Goal: Task Accomplishment & Management: Complete application form

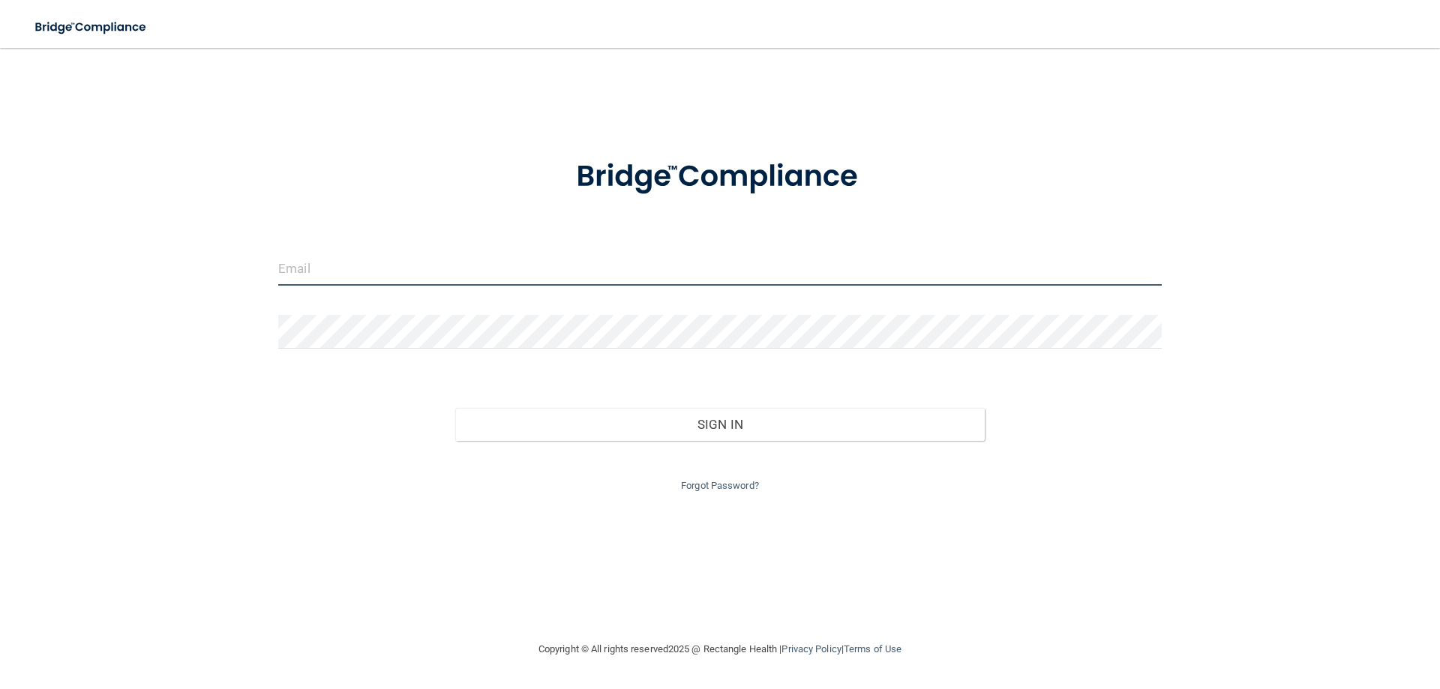
click at [321, 252] on input "email" at bounding box center [720, 269] width 884 height 34
type input "[EMAIL_ADDRESS][DOMAIN_NAME]"
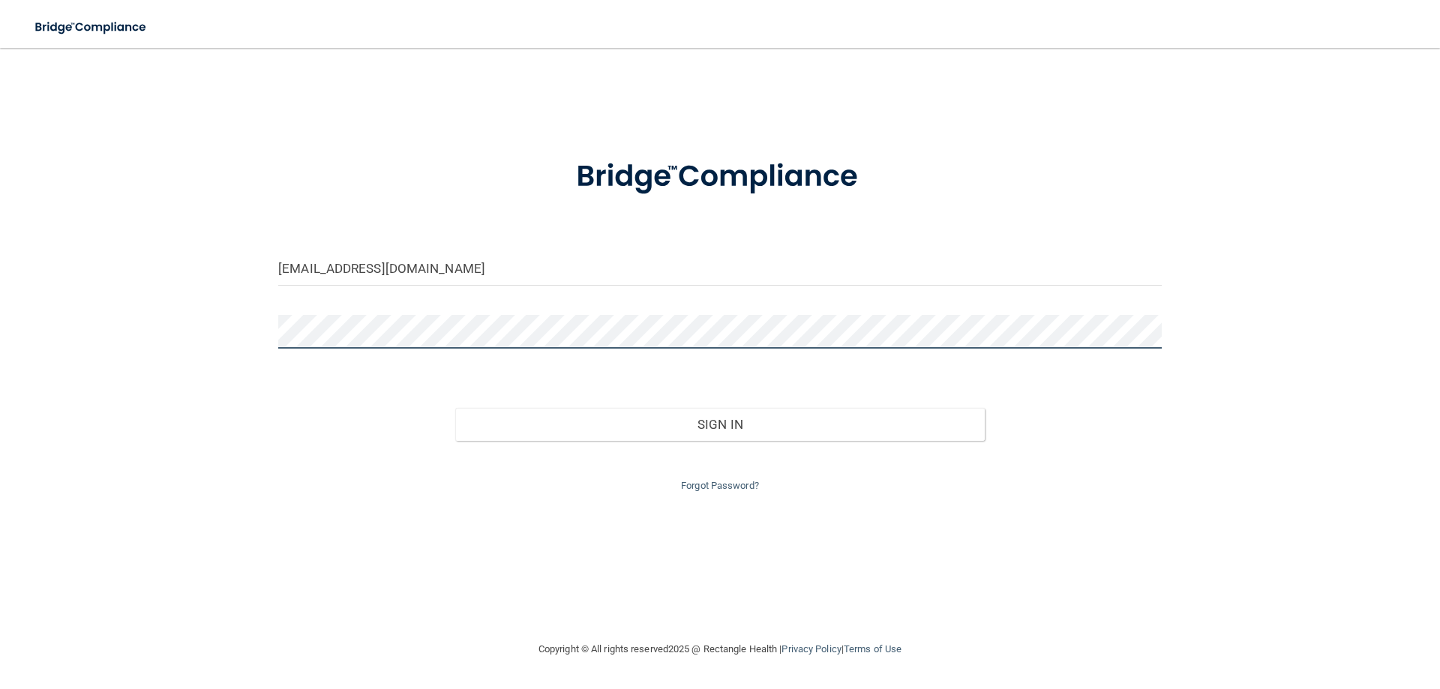
click at [455, 408] on button "Sign In" at bounding box center [720, 424] width 530 height 33
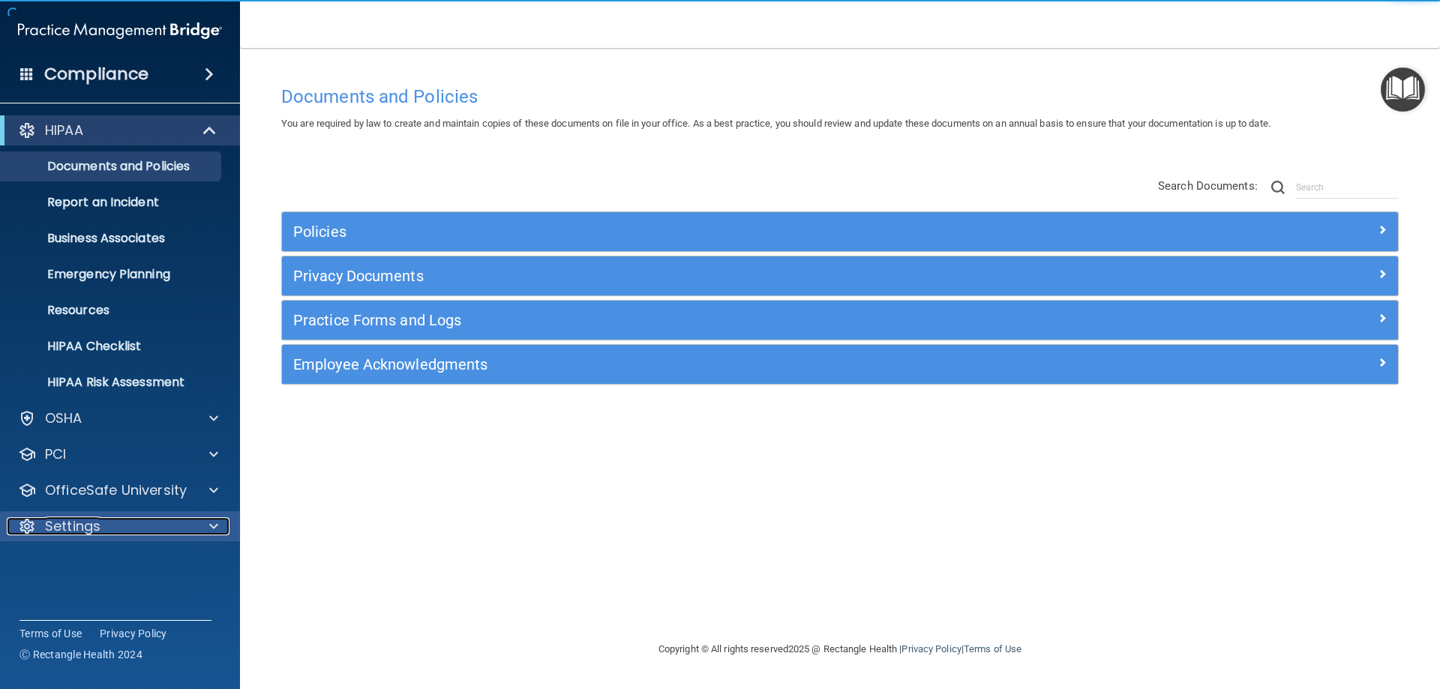
click at [197, 528] on div at bounding box center [212, 527] width 38 height 18
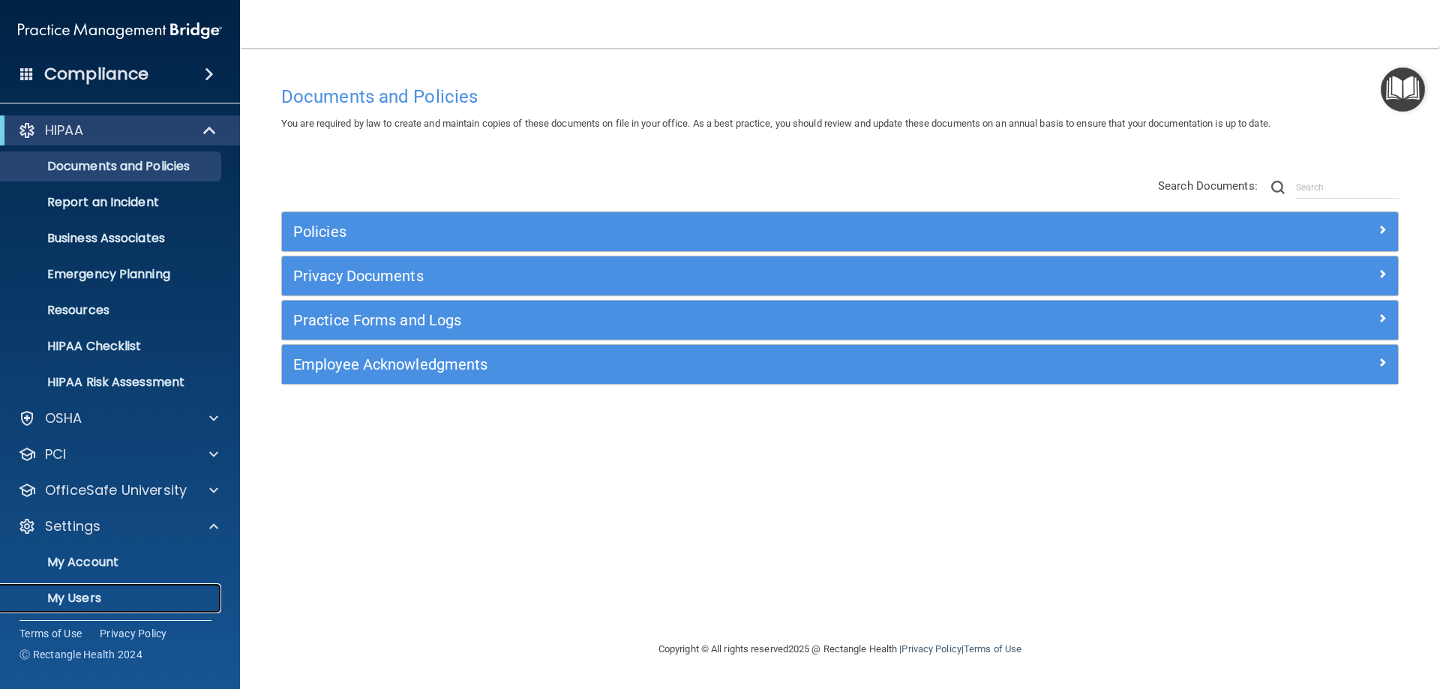
click at [68, 595] on p "My Users" at bounding box center [112, 598] width 205 height 15
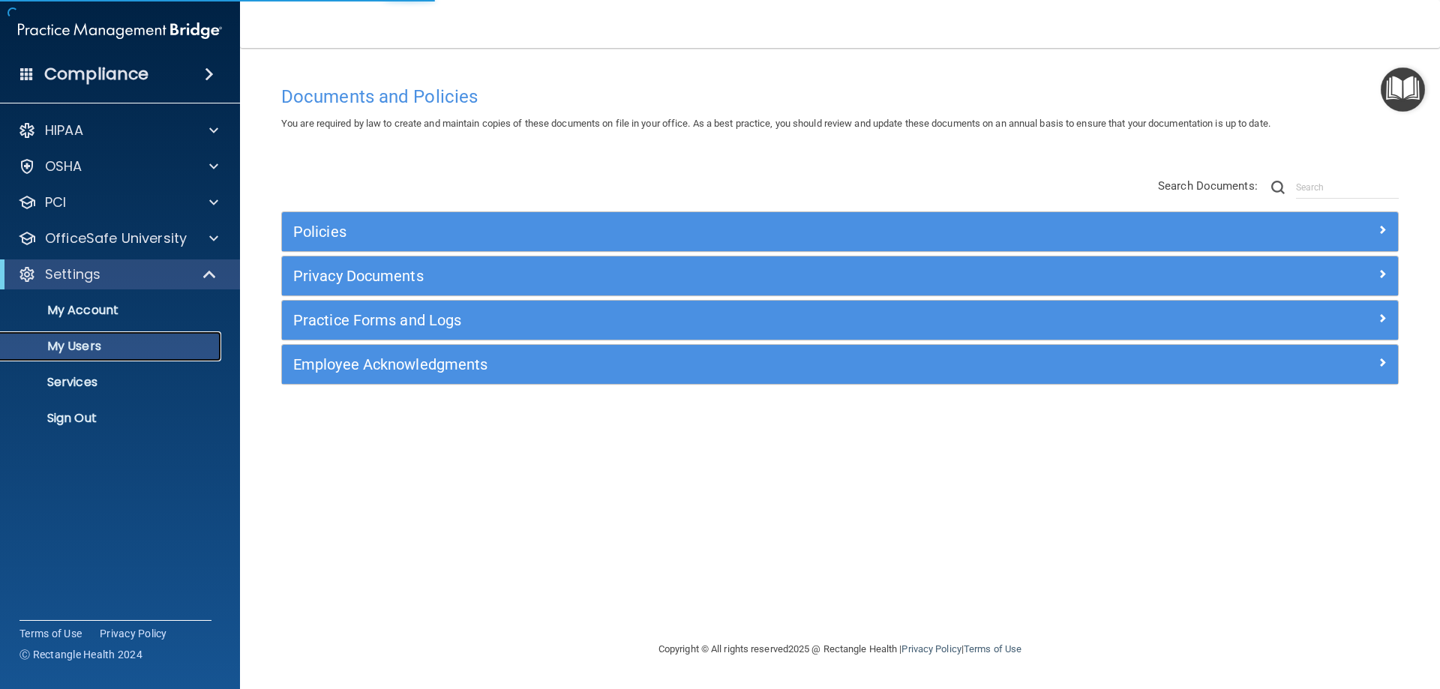
select select "20"
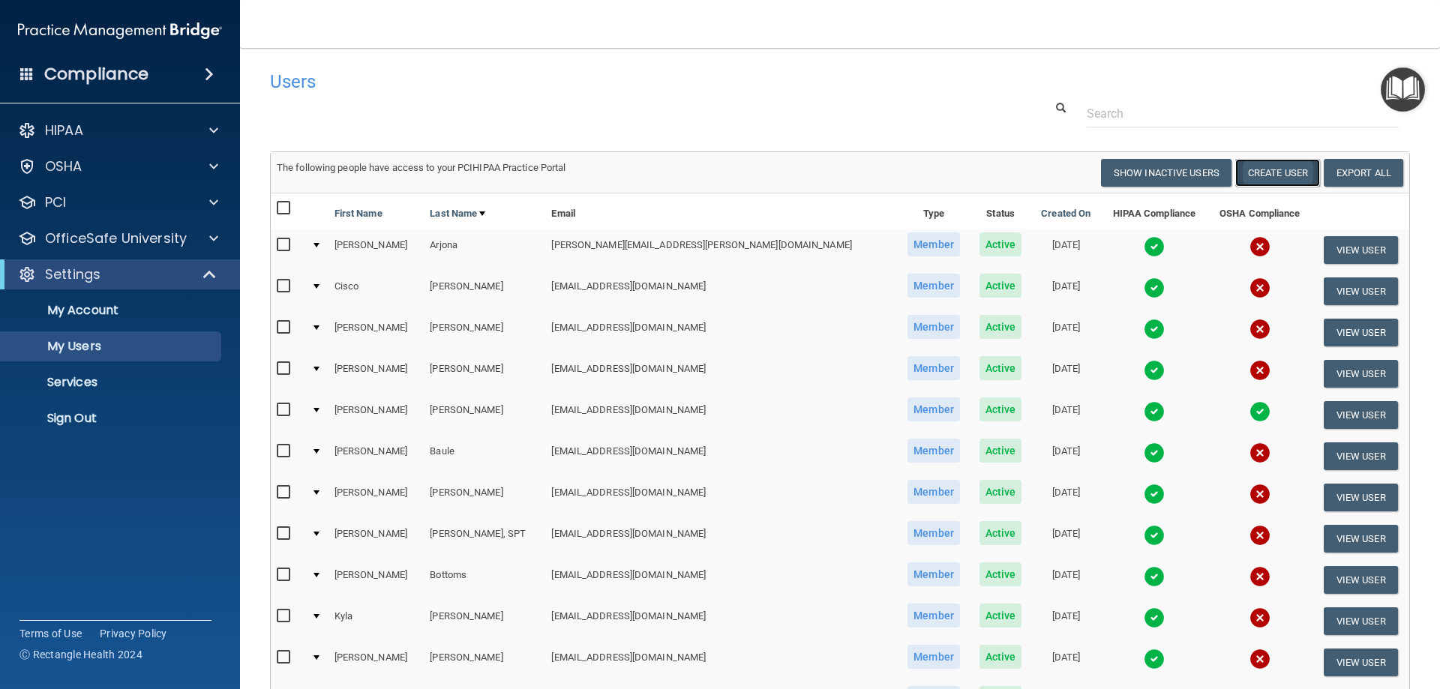
click at [1266, 173] on button "Create User" at bounding box center [1278, 173] width 85 height 28
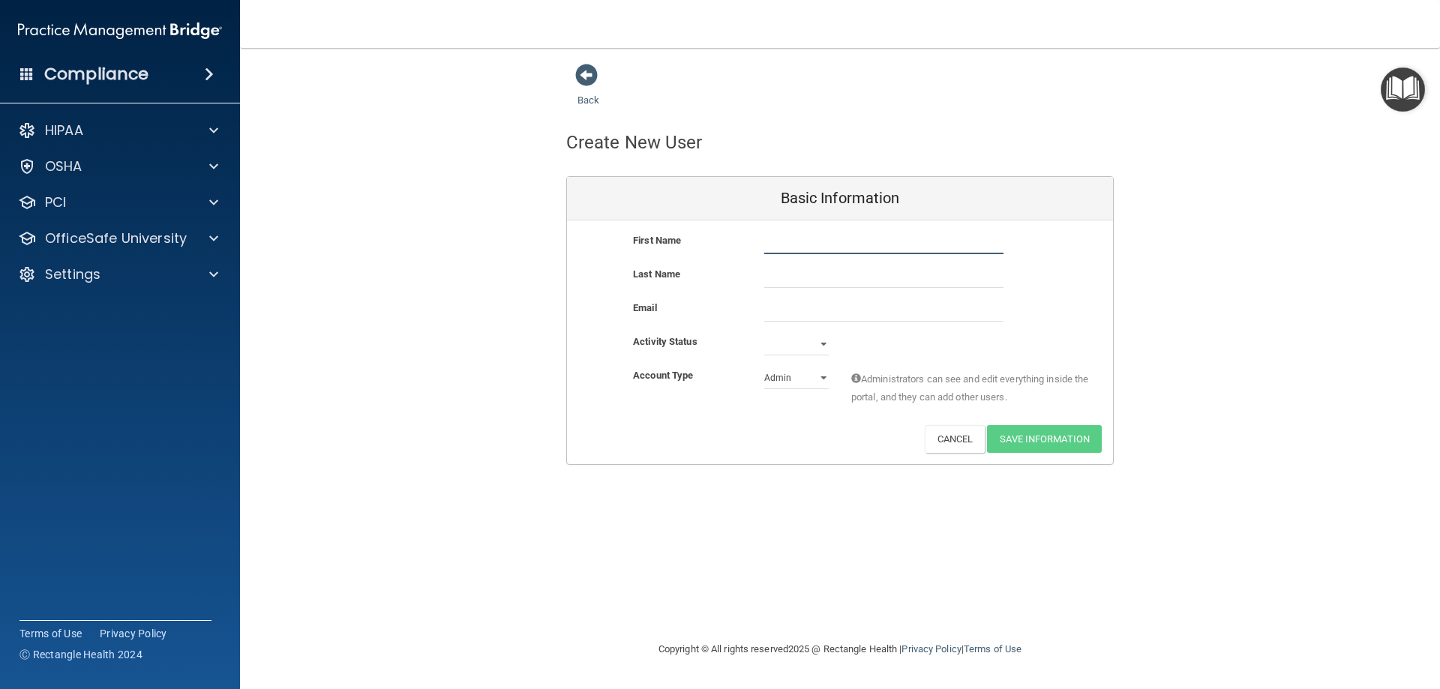
click at [781, 243] on input "text" at bounding box center [883, 243] width 239 height 23
type input "[PERSON_NAME]"
click at [768, 305] on input "email" at bounding box center [883, 310] width 239 height 23
paste input "[EMAIL_ADDRESS][DOMAIN_NAME]"
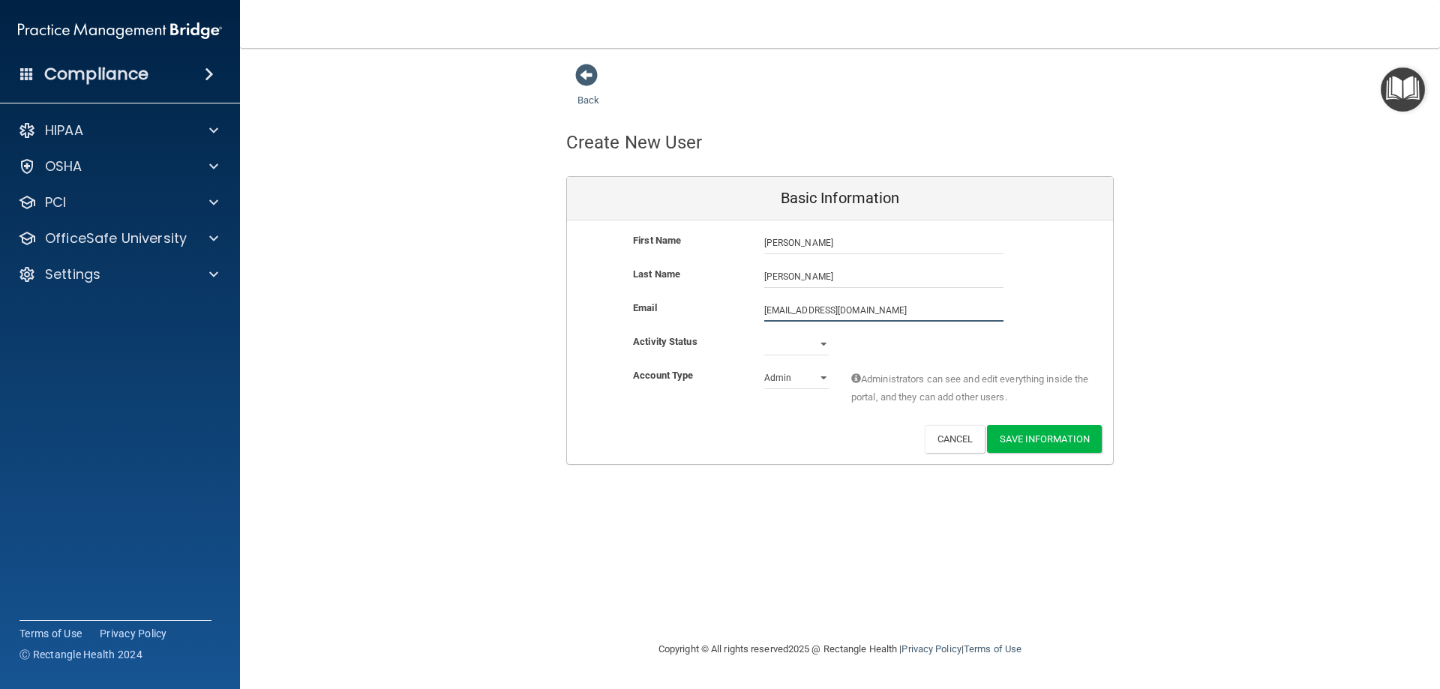
type input "[EMAIL_ADDRESS][DOMAIN_NAME]"
click at [824, 345] on select "Active Inactive" at bounding box center [796, 347] width 65 height 23
select select "active"
click at [764, 333] on select "Active Inactive" at bounding box center [796, 344] width 65 height 23
click at [824, 378] on select "Admin Member" at bounding box center [796, 378] width 65 height 23
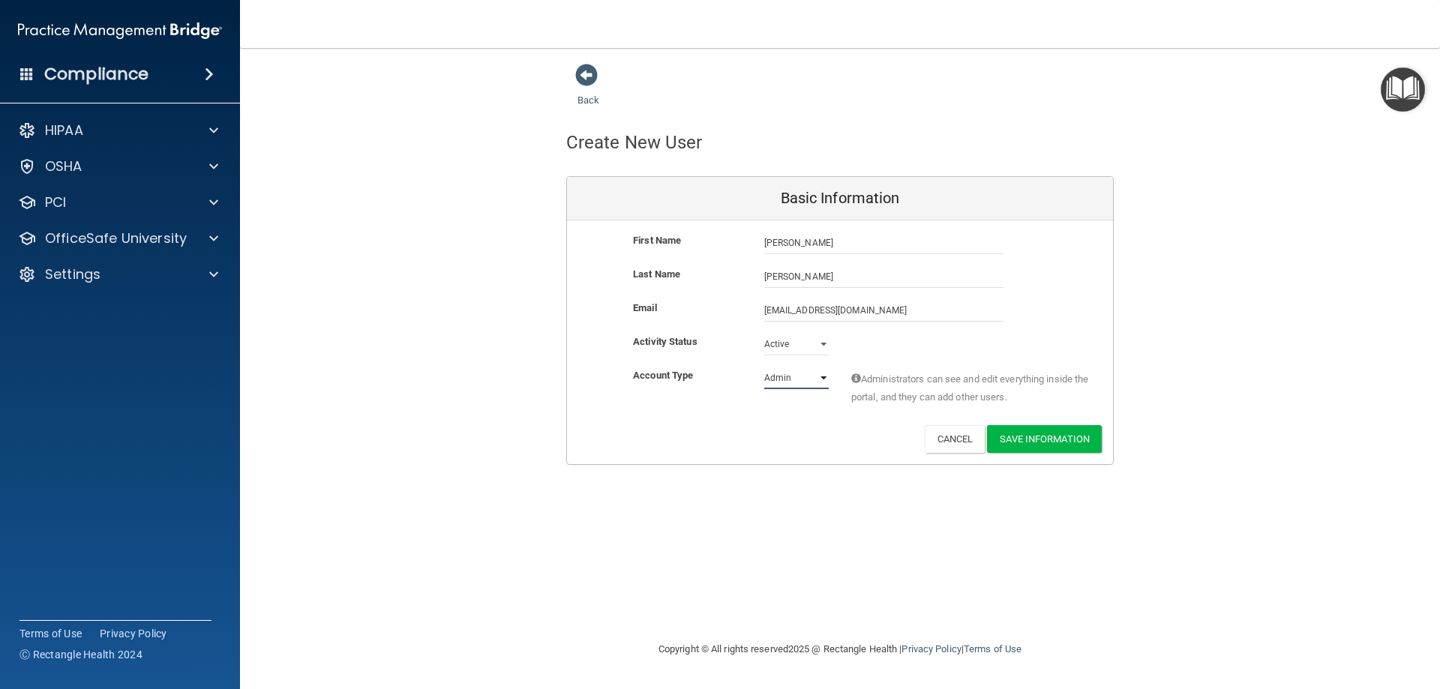
select select "practice_member"
click at [764, 367] on select "Admin Member" at bounding box center [796, 378] width 65 height 23
click at [1022, 439] on button "Save Information" at bounding box center [1044, 439] width 115 height 28
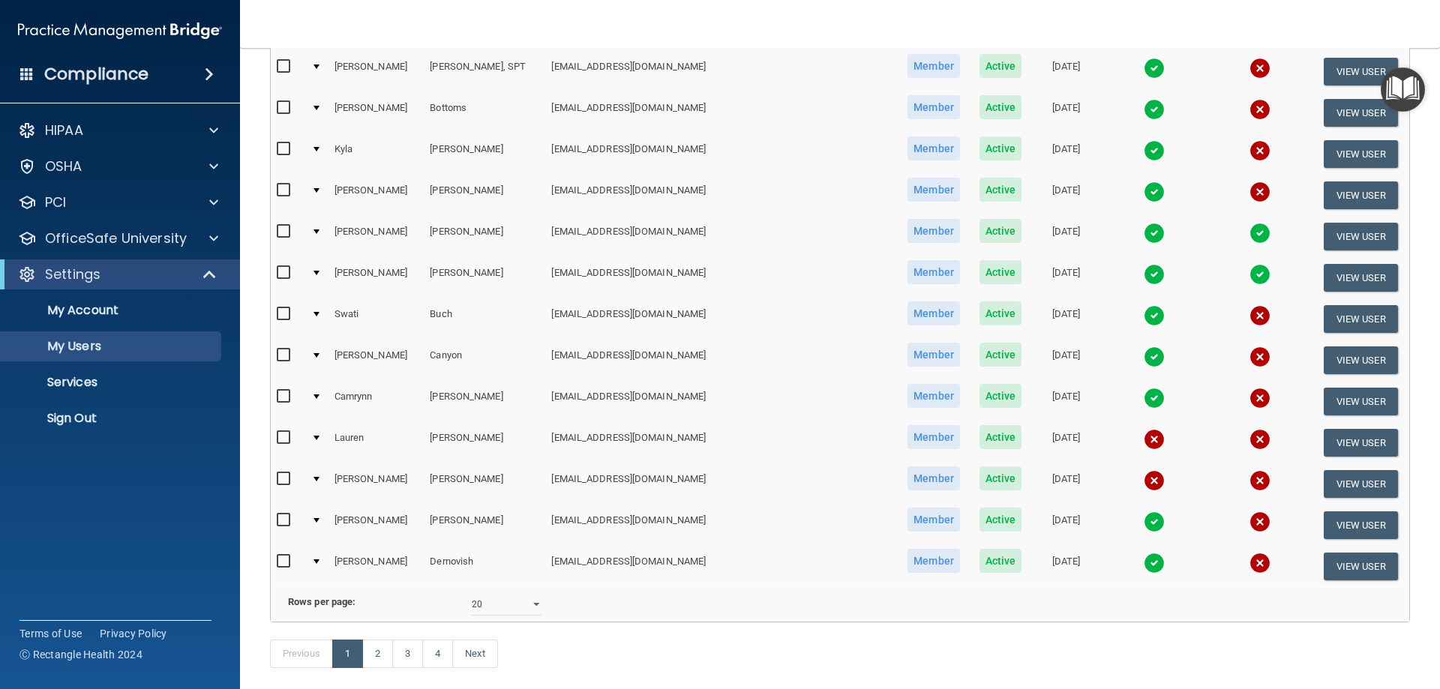
scroll to position [610, 0]
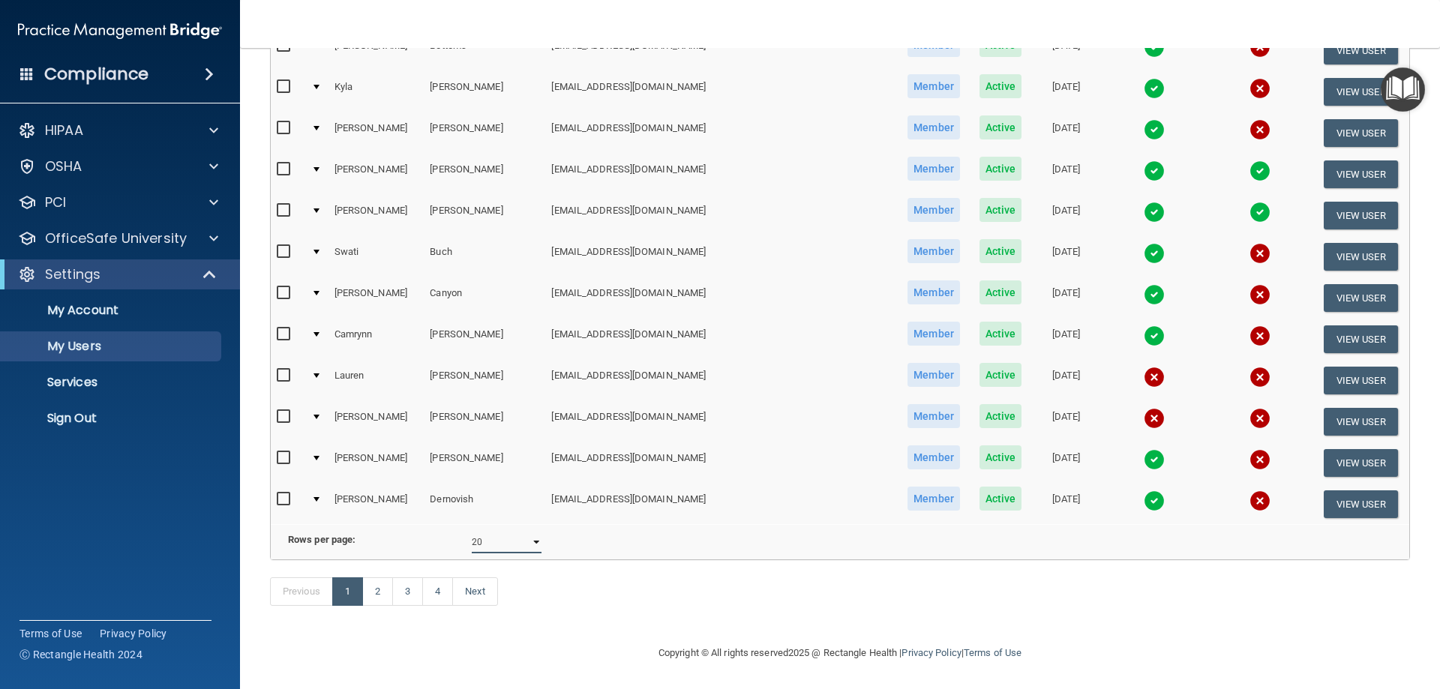
click at [531, 533] on select "10 20 30 40 all" at bounding box center [507, 542] width 70 height 23
select select "80"
click at [472, 531] on select "10 20 30 40 all" at bounding box center [507, 542] width 70 height 23
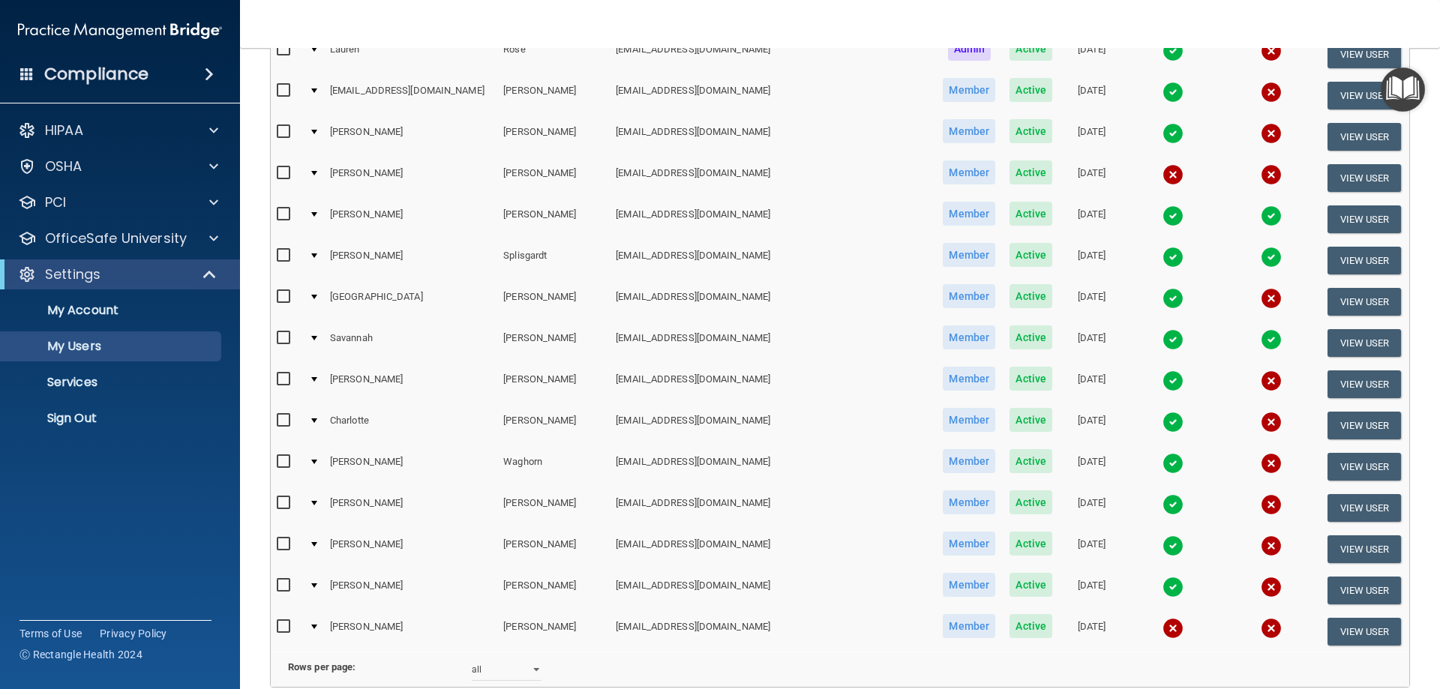
scroll to position [2802, 0]
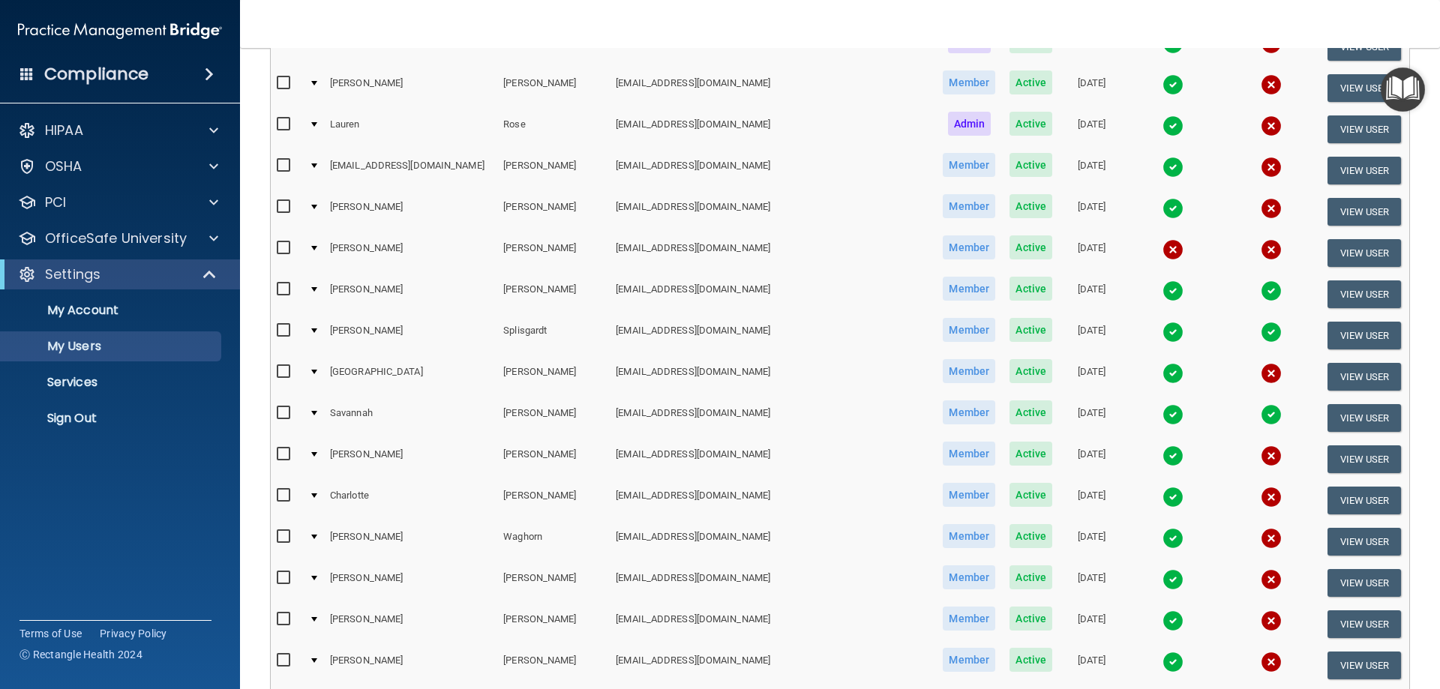
click at [282, 288] on input "checkbox" at bounding box center [285, 290] width 17 height 12
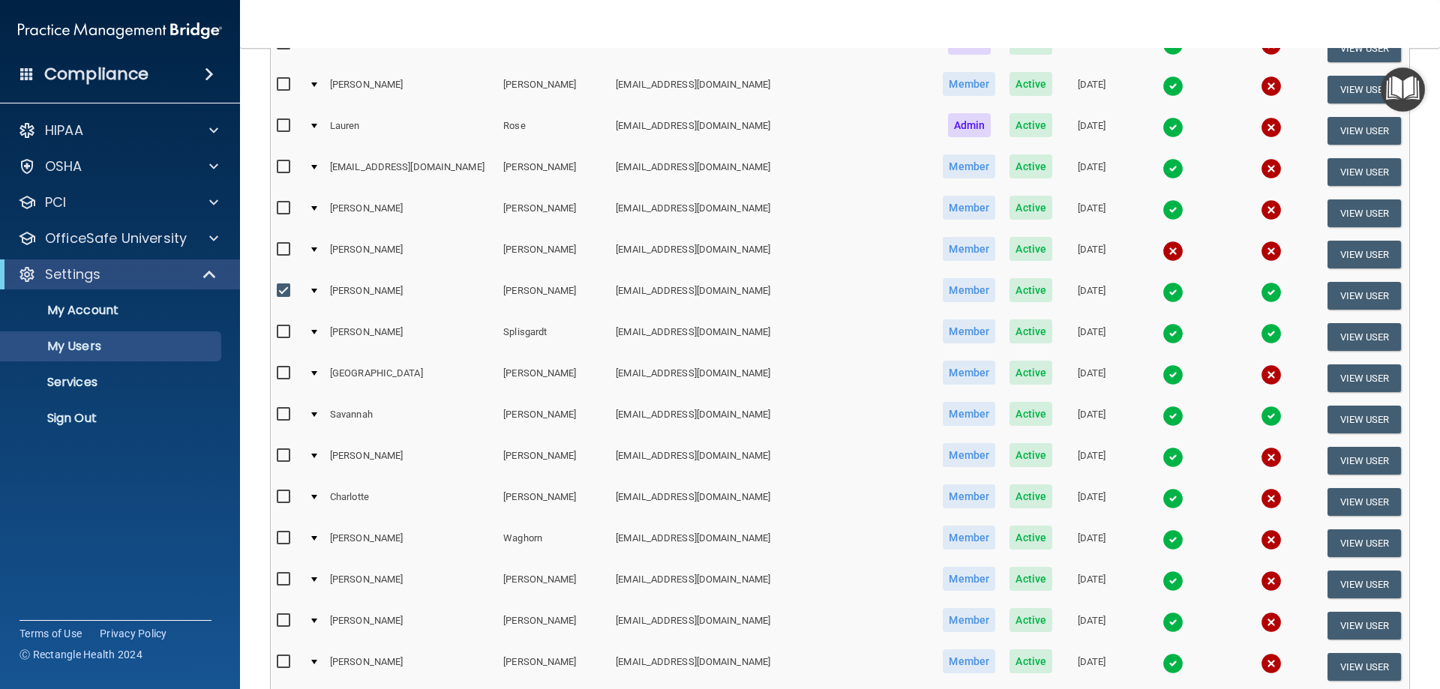
scroll to position [2804, 0]
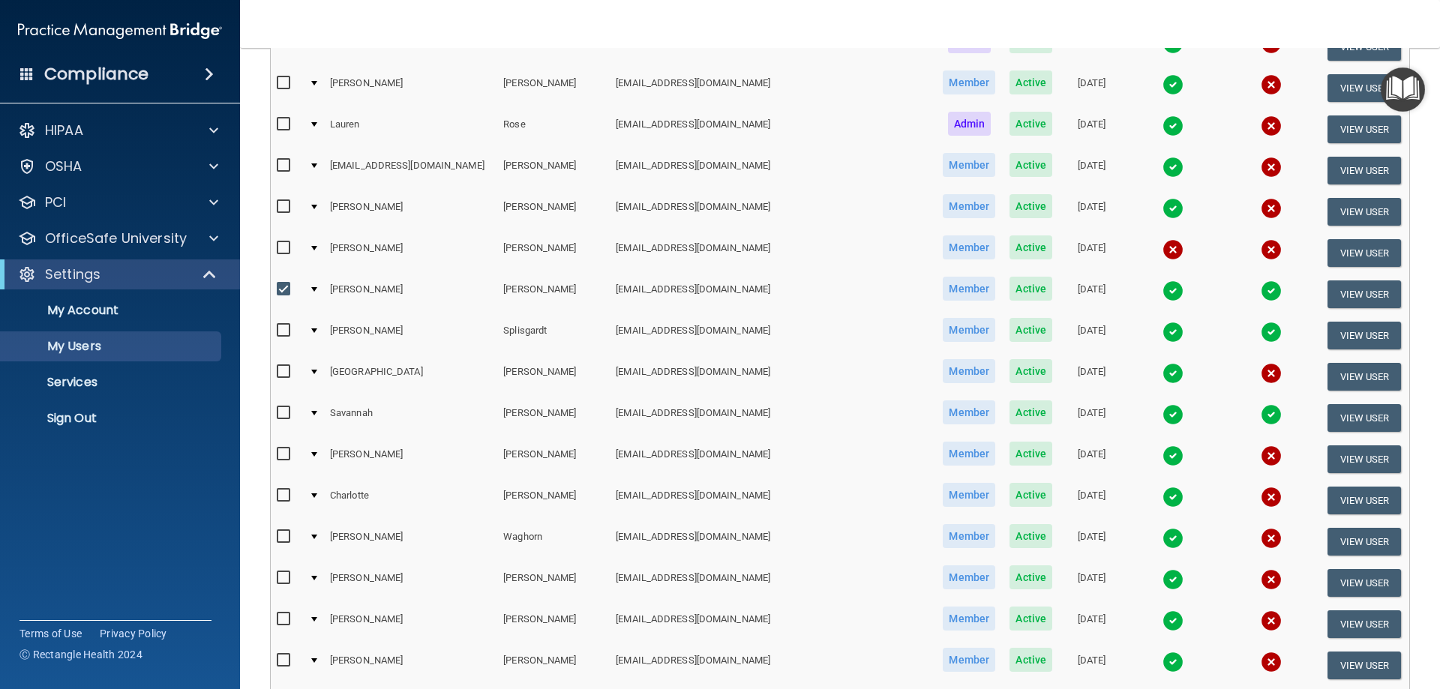
click at [286, 285] on input "checkbox" at bounding box center [285, 290] width 17 height 12
checkbox input "false"
click at [279, 246] on input "checkbox" at bounding box center [285, 248] width 17 height 12
checkbox input "true"
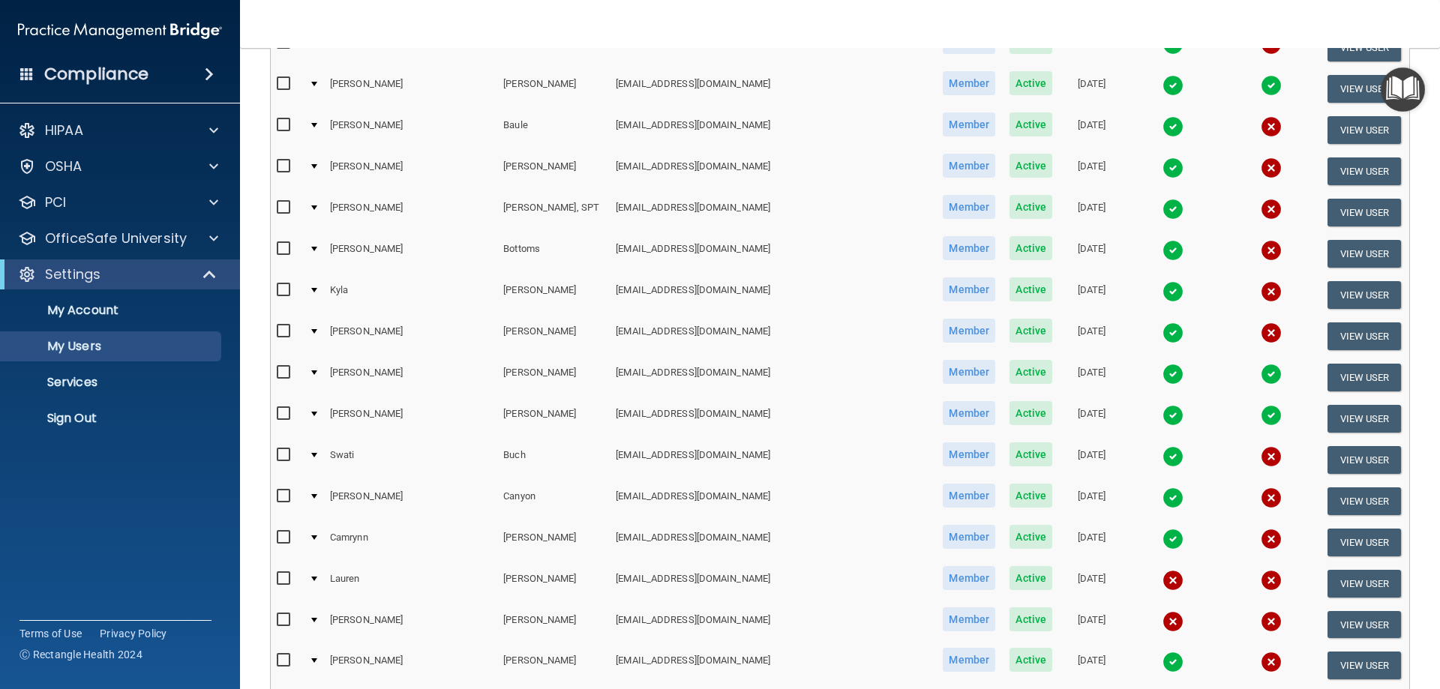
scroll to position [0, 0]
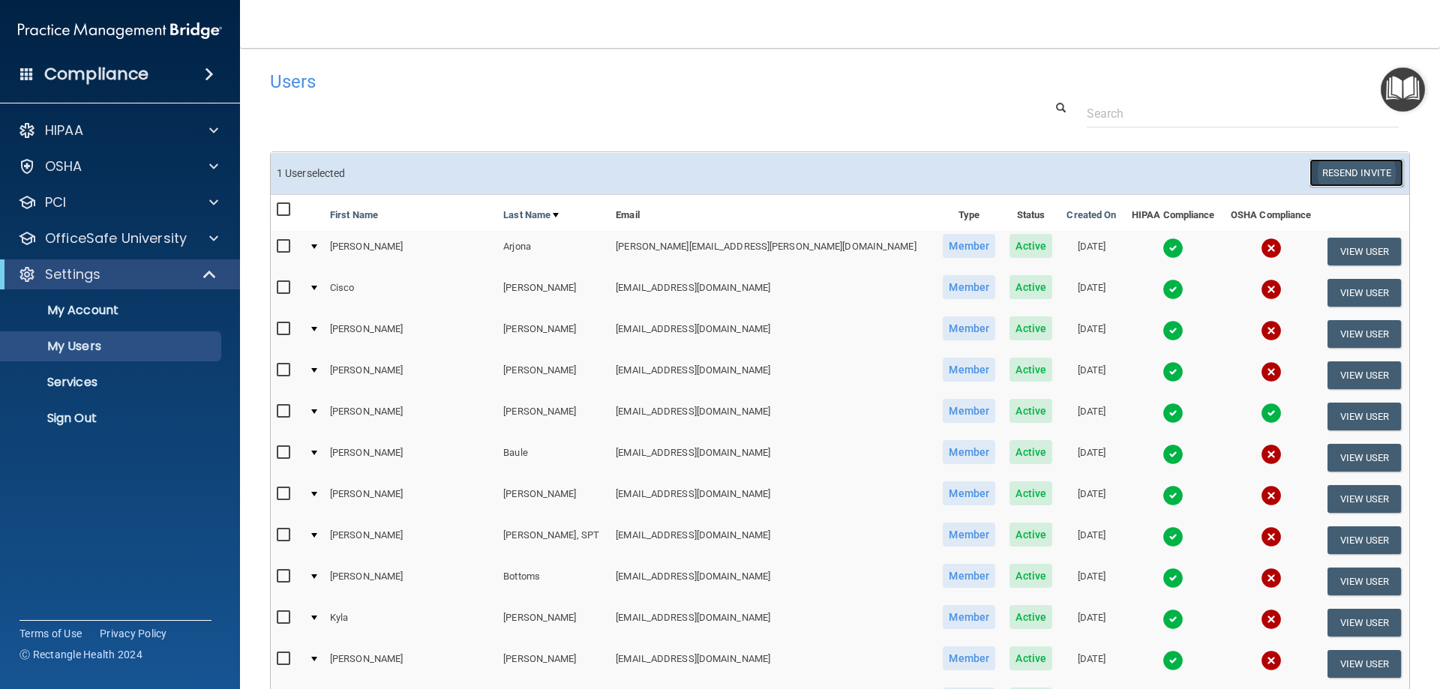
click at [1315, 176] on button "Resend Invite" at bounding box center [1357, 173] width 94 height 28
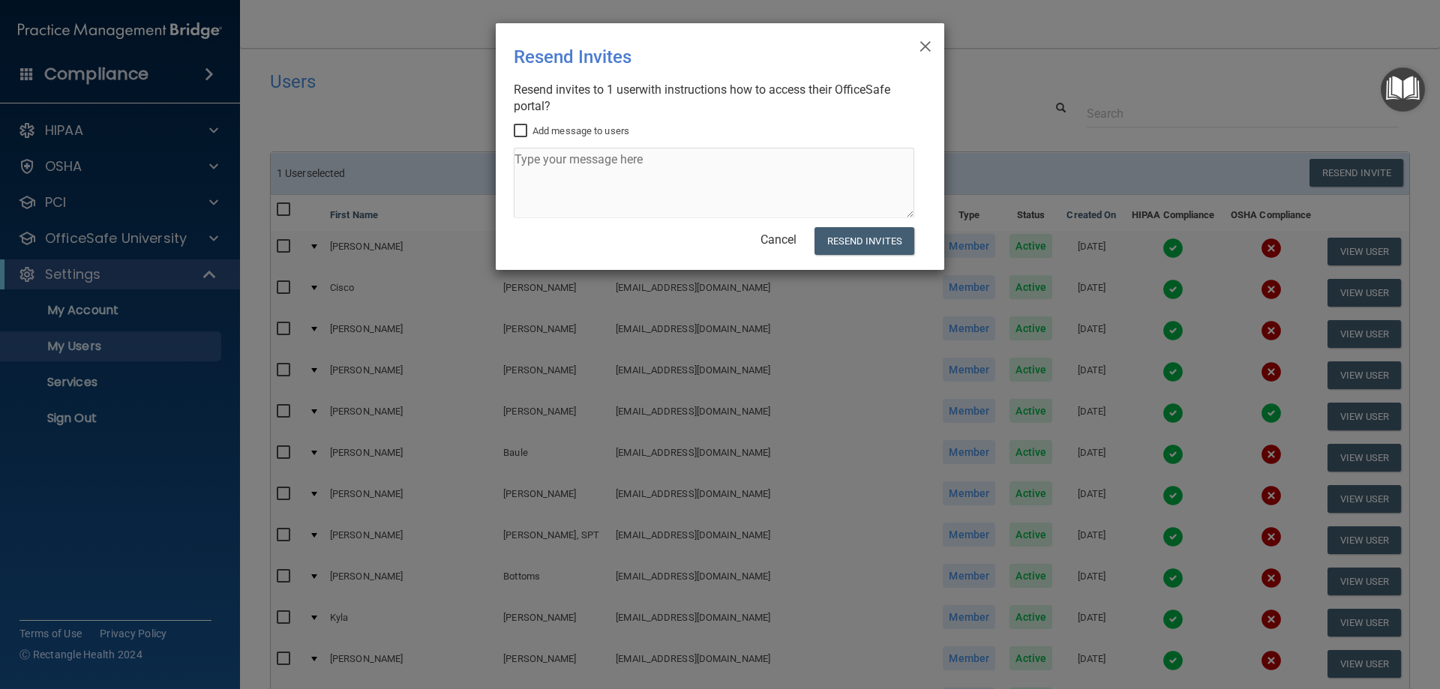
drag, startPoint x: 521, startPoint y: 130, endPoint x: 535, endPoint y: 150, distance: 24.3
click at [521, 131] on input "Add message to users" at bounding box center [522, 131] width 17 height 12
checkbox input "true"
click at [544, 160] on textarea at bounding box center [714, 183] width 401 height 71
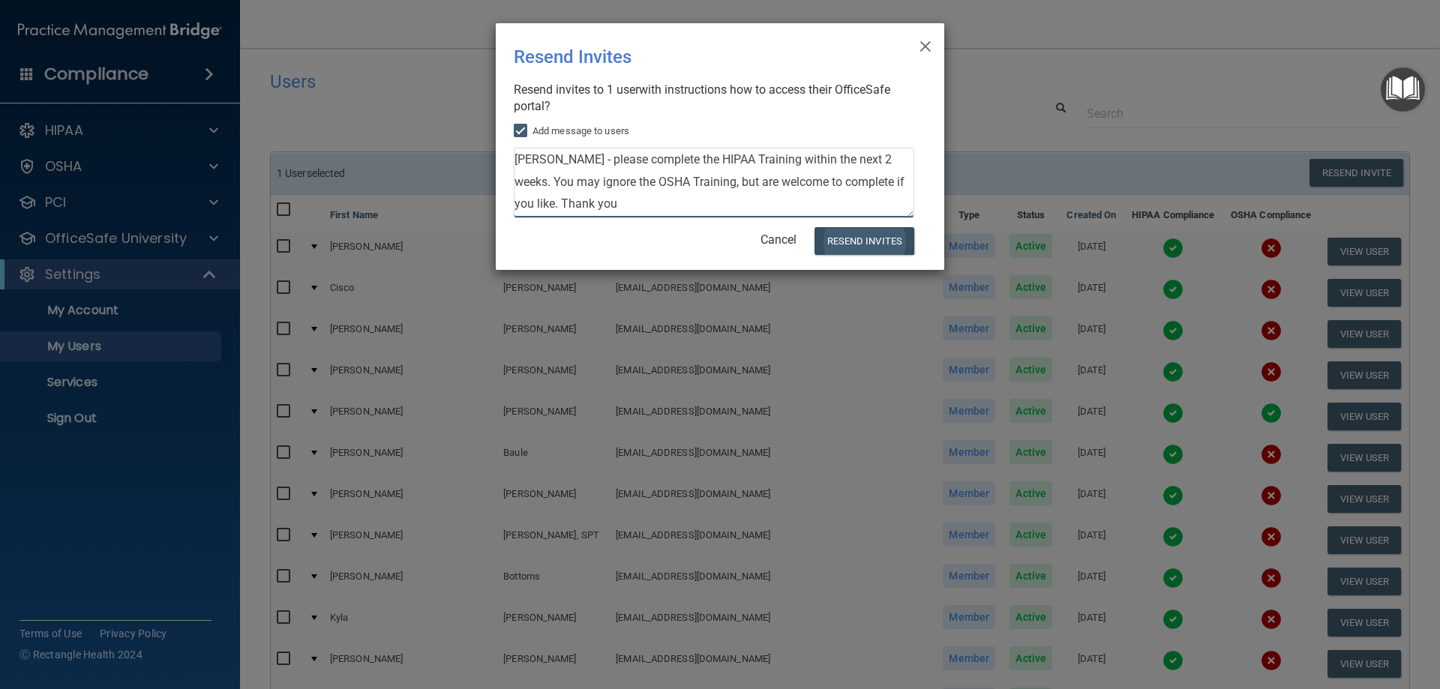
type textarea "[PERSON_NAME] - please complete the HIPAA Training within the next 2 weeks. You…"
click at [852, 239] on button "Resend Invites" at bounding box center [865, 241] width 100 height 28
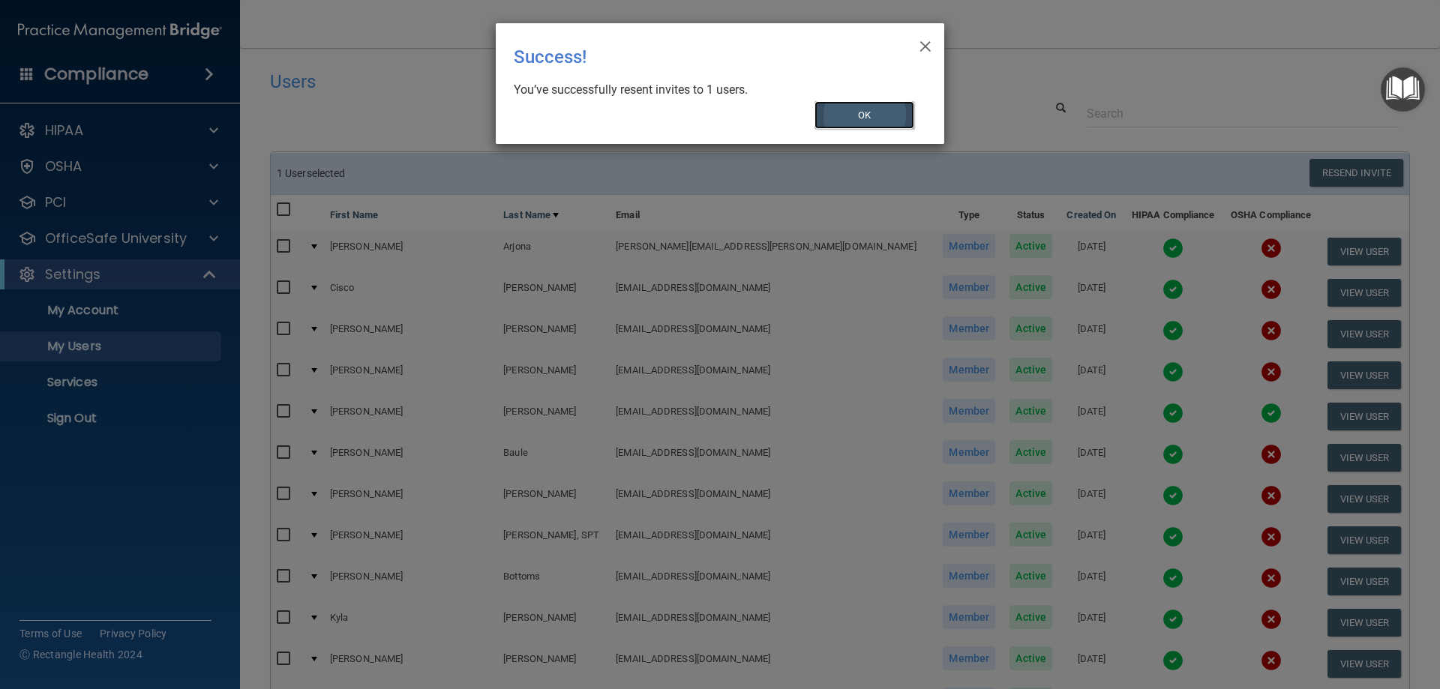
click at [895, 109] on button "OK" at bounding box center [865, 115] width 101 height 28
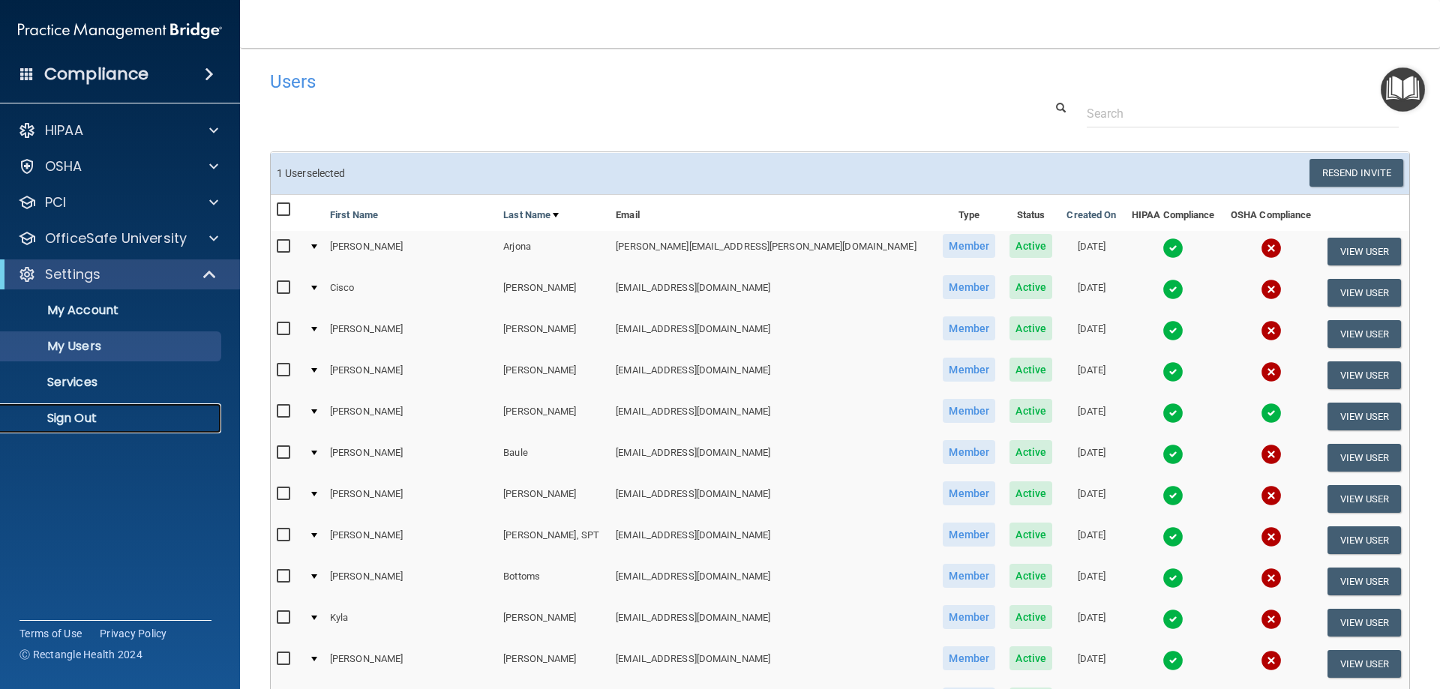
click at [75, 419] on p "Sign Out" at bounding box center [112, 418] width 205 height 15
